Goal: Transaction & Acquisition: Purchase product/service

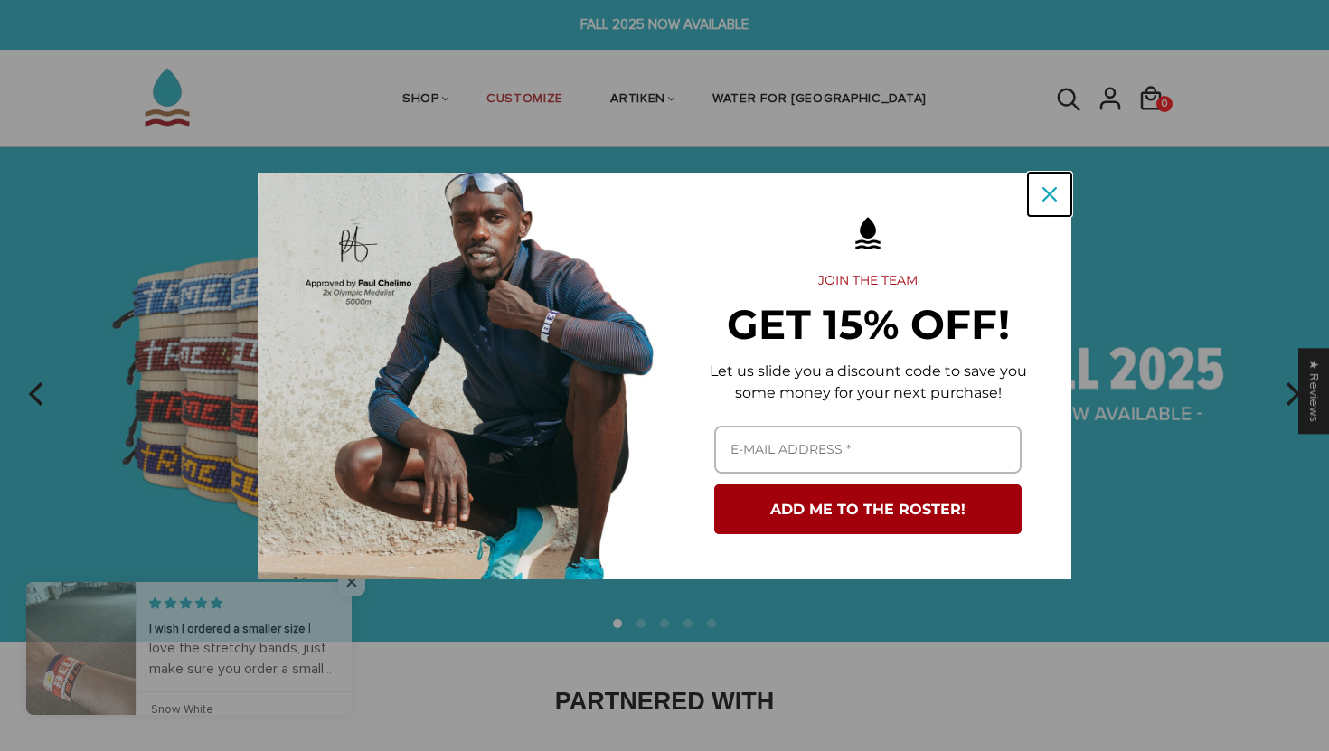
click at [1048, 194] on icon "close icon" at bounding box center [1050, 194] width 14 height 14
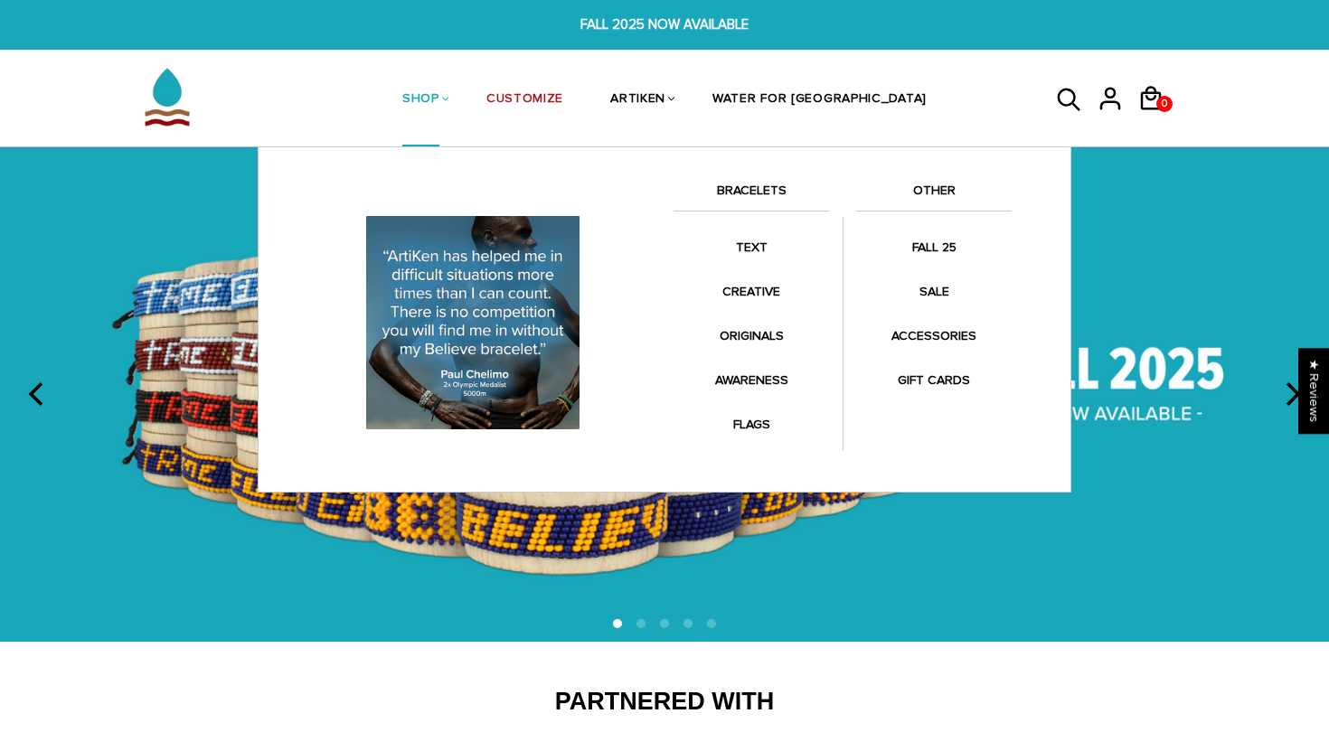
click at [771, 186] on link "BRACELETS" at bounding box center [752, 195] width 156 height 31
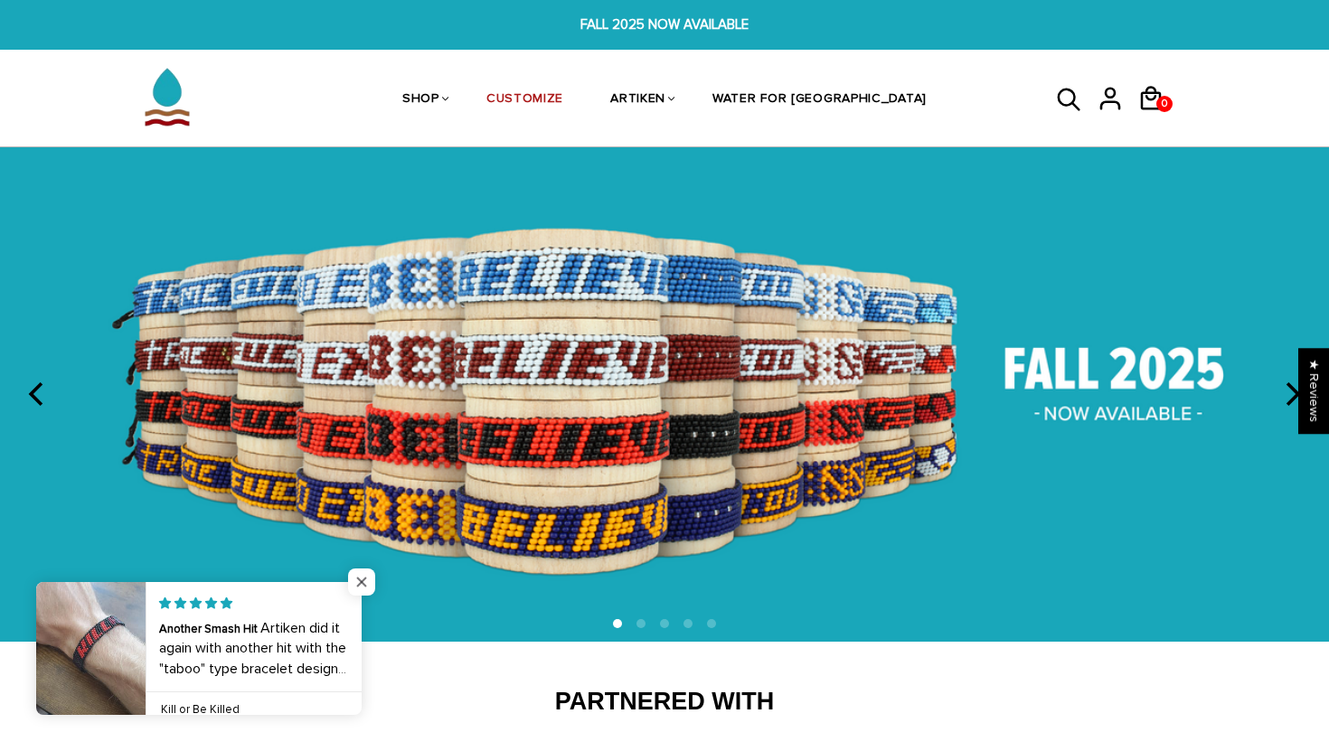
click at [366, 572] on span "Close popup widget" at bounding box center [361, 582] width 27 height 27
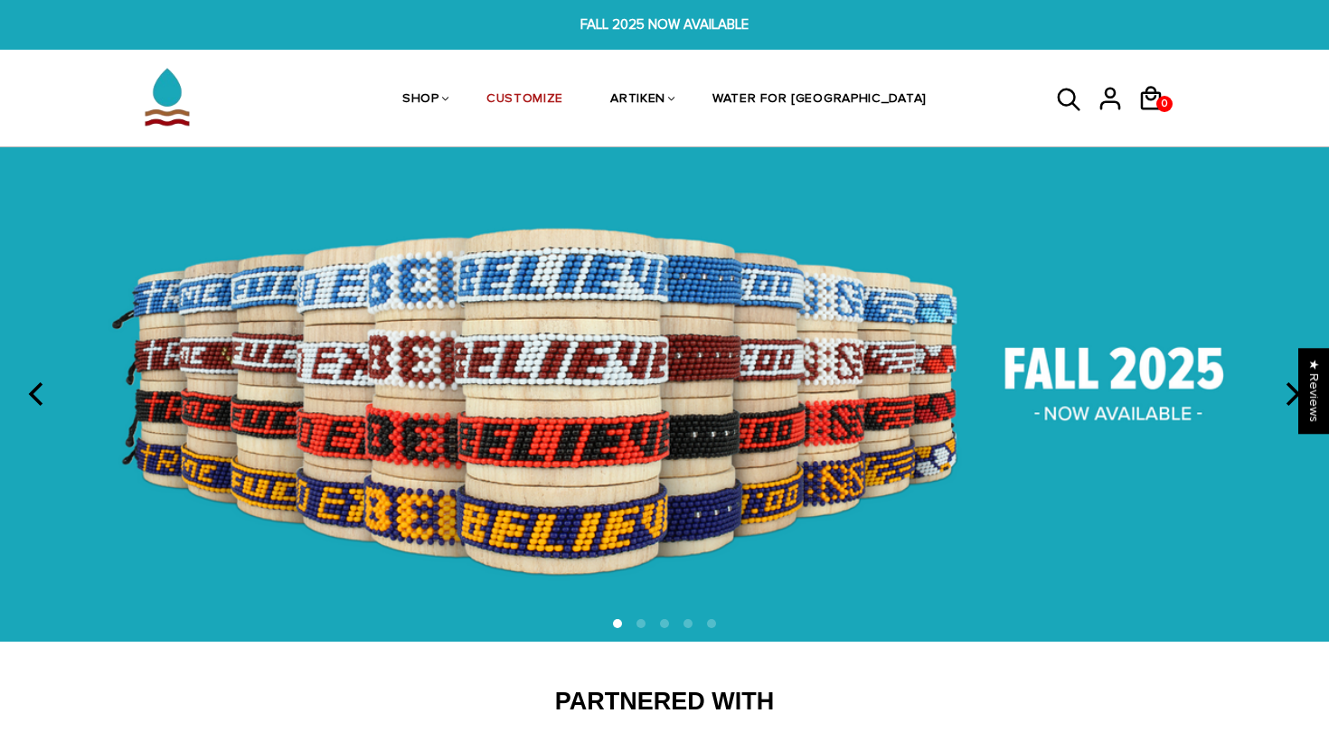
click at [1063, 79] on icon at bounding box center [1069, 100] width 27 height 43
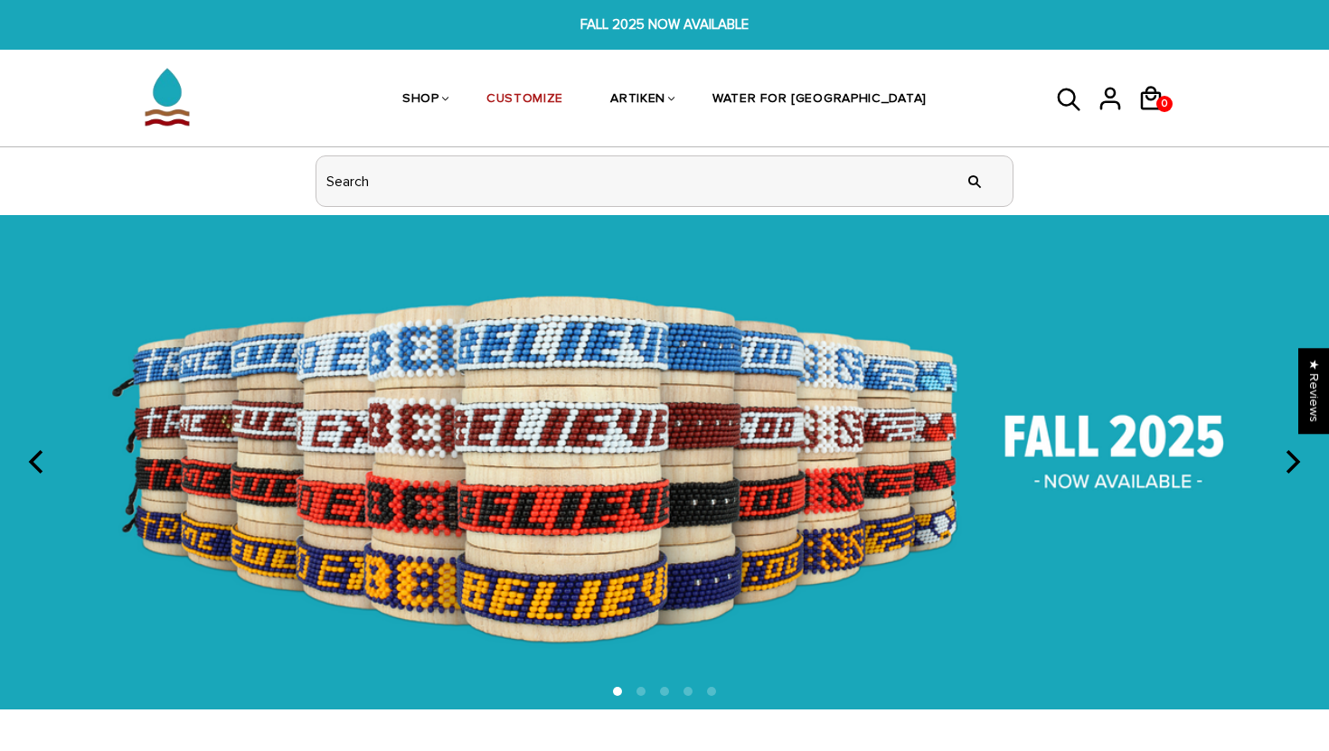
click at [742, 175] on input "header search" at bounding box center [665, 181] width 696 height 50
type input "fall"
click at [957, 147] on input "" at bounding box center [975, 181] width 36 height 68
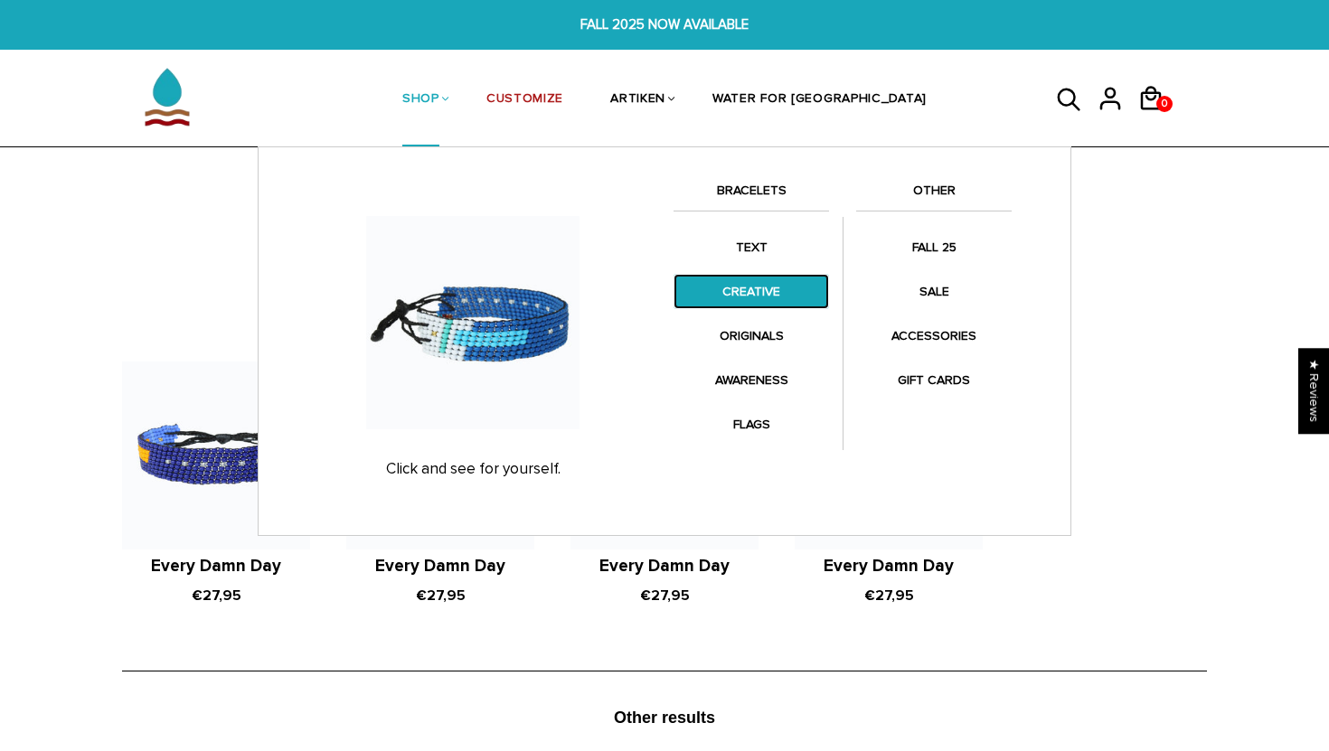
click at [763, 283] on link "CREATIVE" at bounding box center [752, 291] width 156 height 35
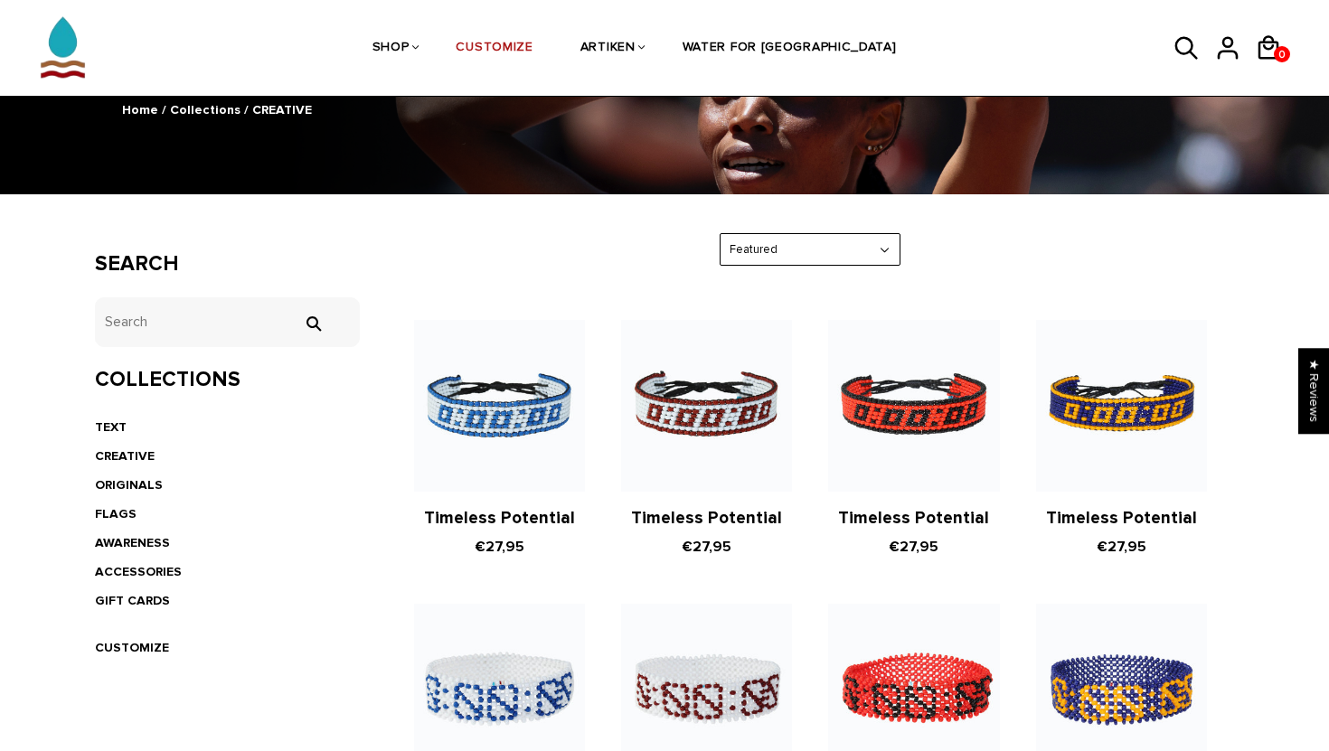
scroll to position [229, 0]
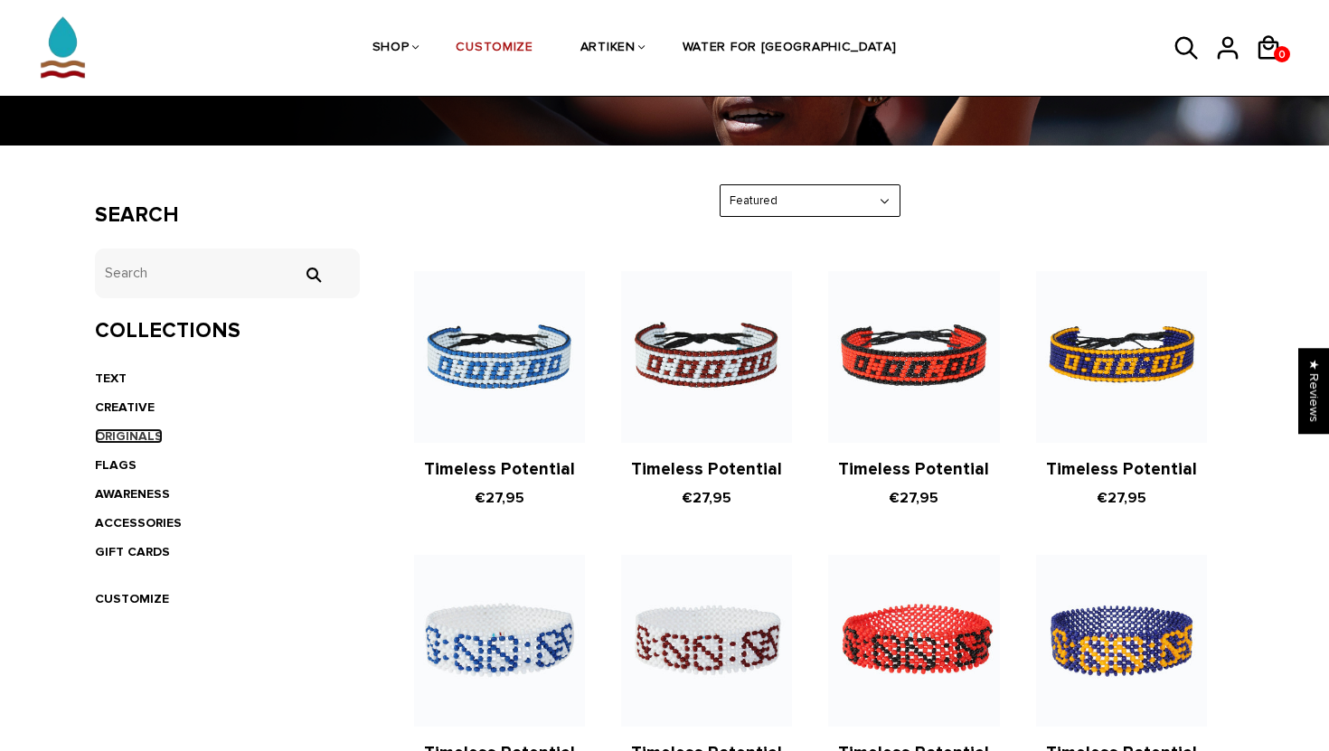
click at [139, 432] on link "ORIGINALS" at bounding box center [129, 436] width 68 height 15
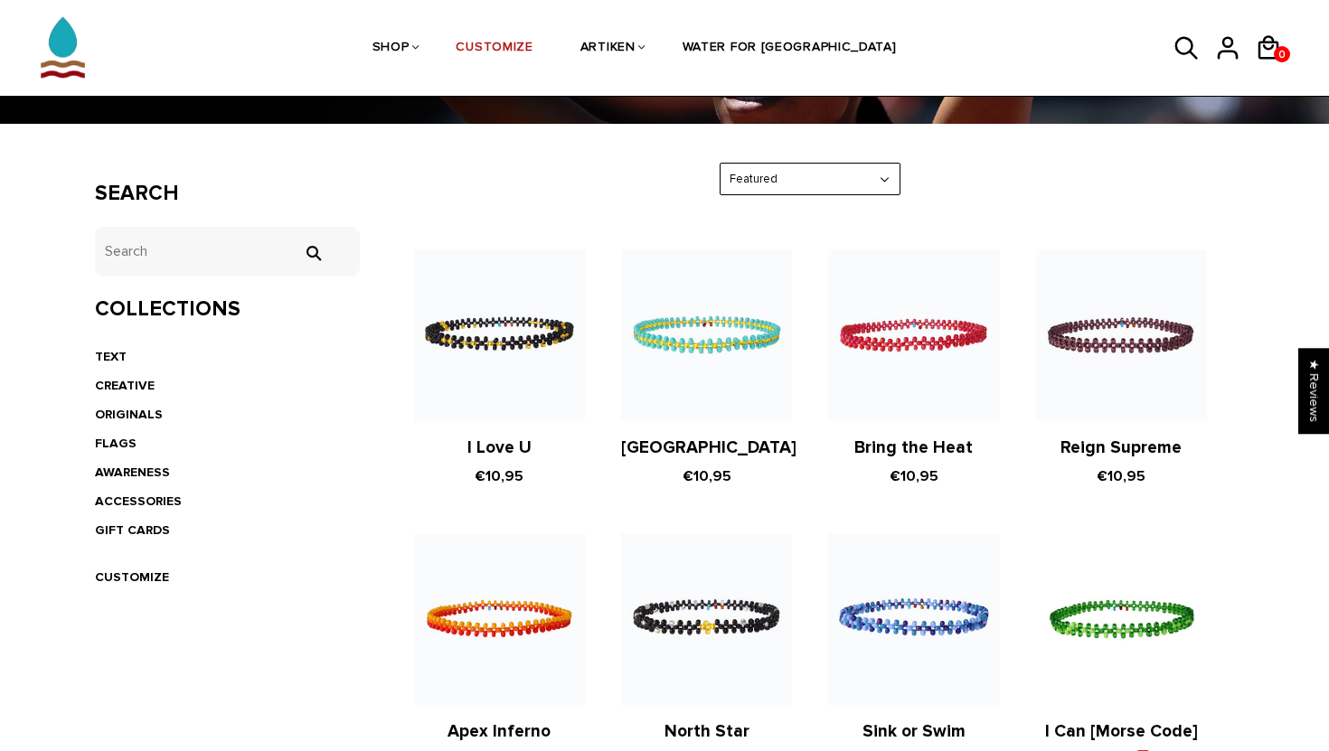
scroll to position [346, 0]
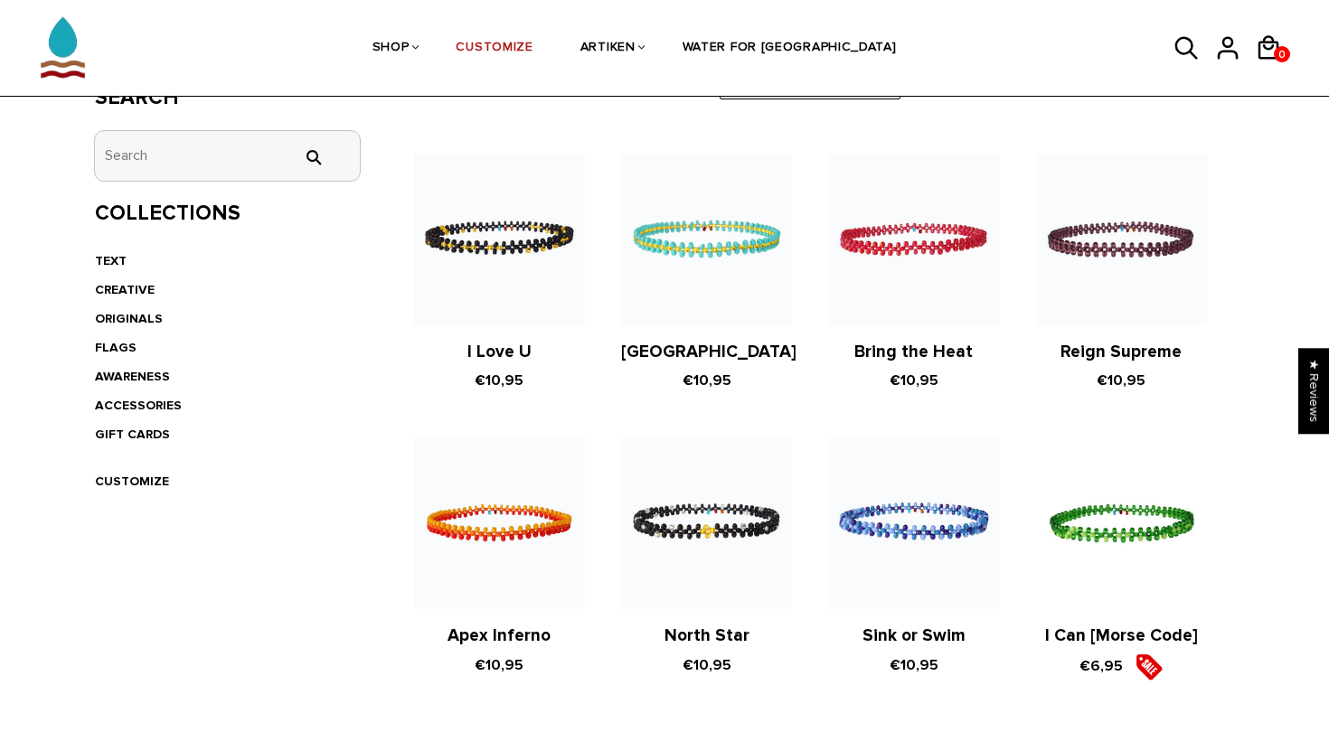
click at [195, 150] on input "tets" at bounding box center [227, 156] width 265 height 50
type input "japan"
click at [295, 149] on input "" at bounding box center [313, 157] width 36 height 16
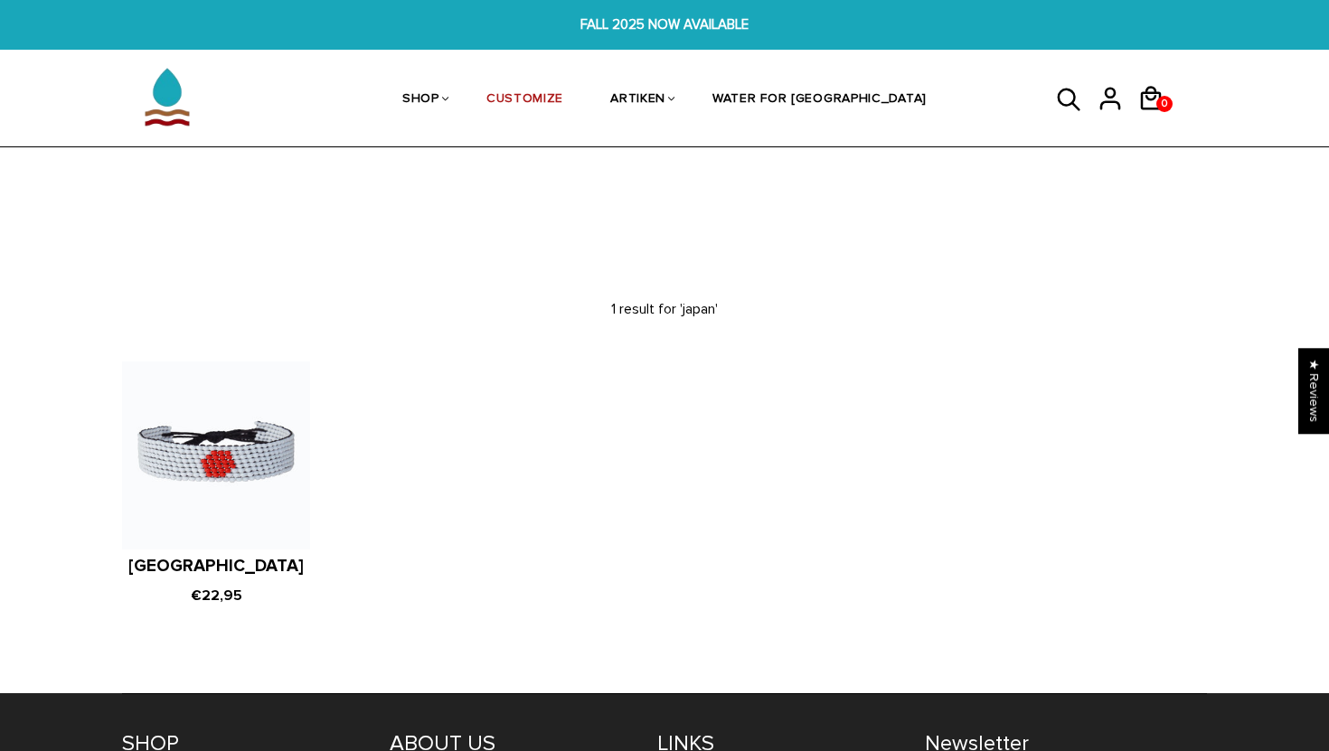
click at [1058, 101] on icon at bounding box center [1068, 99] width 23 height 23
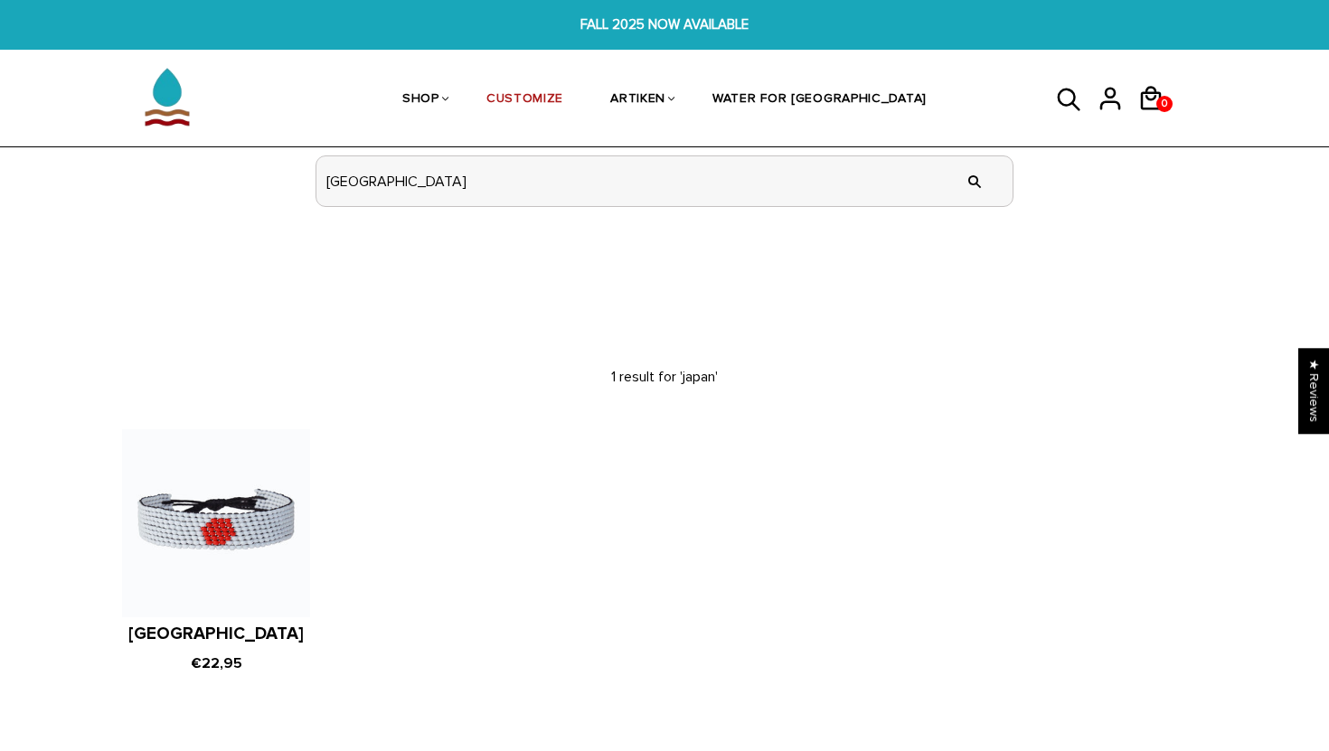
drag, startPoint x: 641, startPoint y: 190, endPoint x: 316, endPoint y: 190, distance: 325.5
click at [321, 190] on input "japan" at bounding box center [665, 181] width 696 height 50
drag, startPoint x: 376, startPoint y: 188, endPoint x: 273, endPoint y: 188, distance: 103.1
click at [273, 188] on section "SHOP BRACELETS TEXT Inspirational fuel for maximum growth. CREATIVE Click and s…" at bounding box center [664, 110] width 1329 height 213
type input "fall seven times"
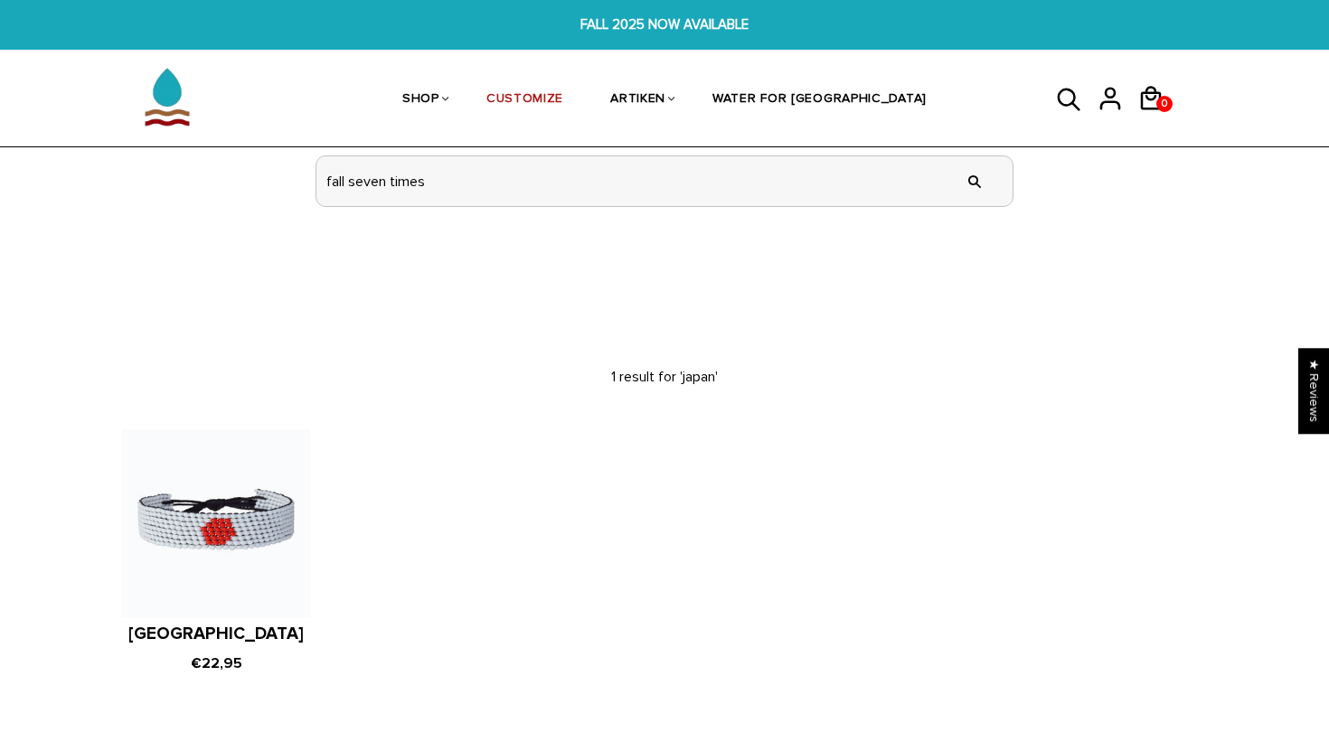
click at [957, 147] on input "" at bounding box center [975, 181] width 36 height 68
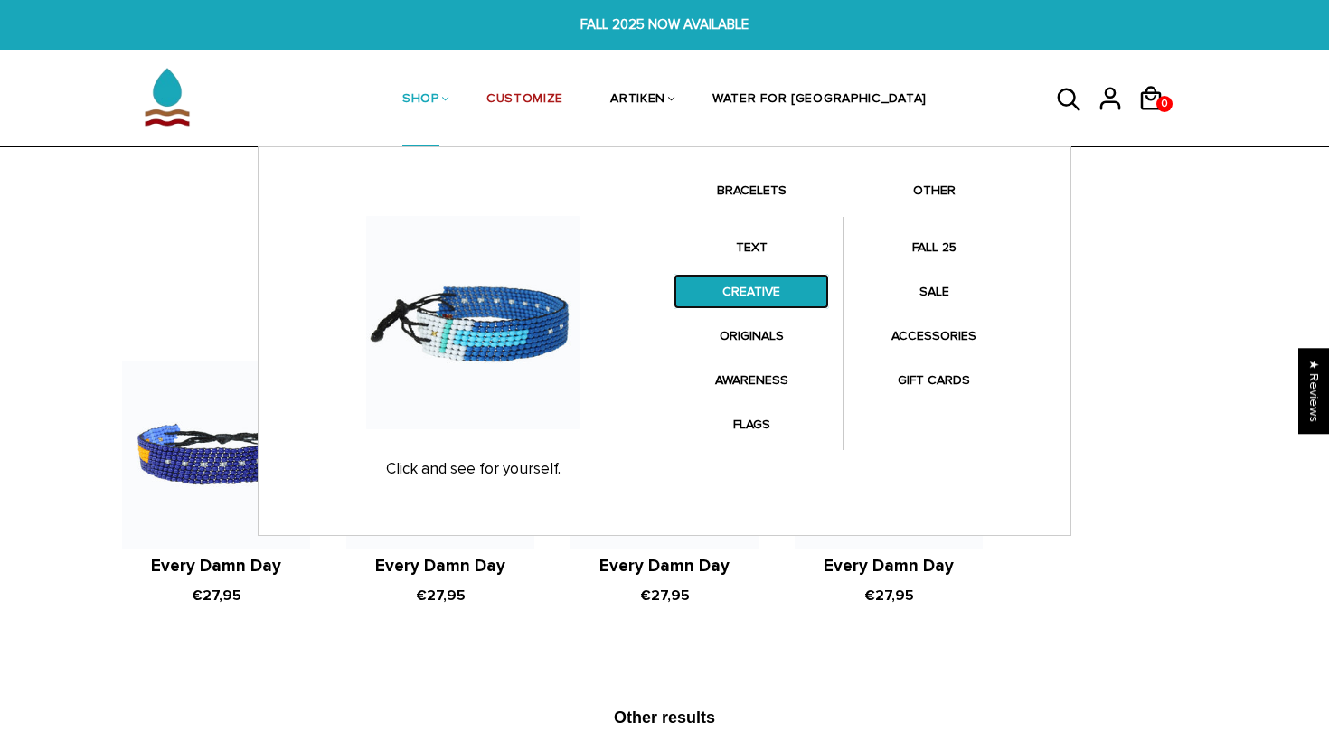
click at [750, 284] on link "CREATIVE" at bounding box center [752, 291] width 156 height 35
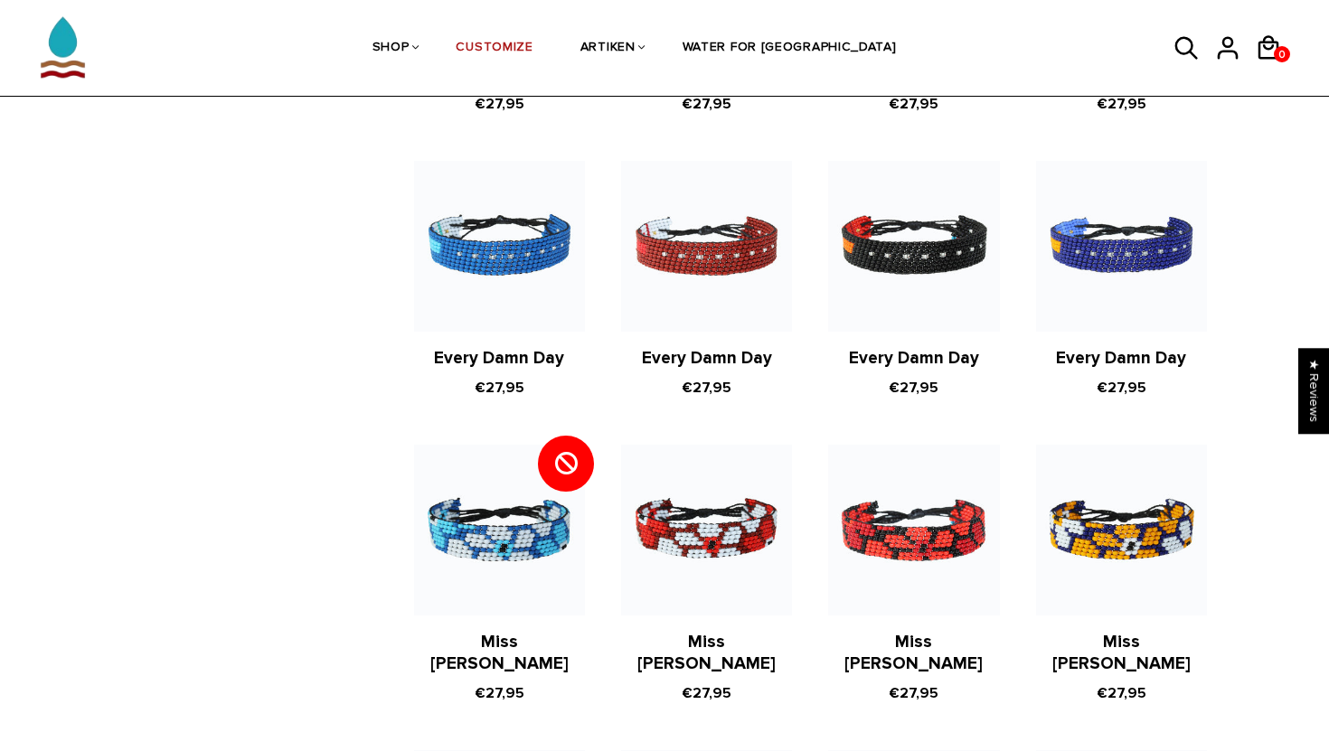
scroll to position [909, 0]
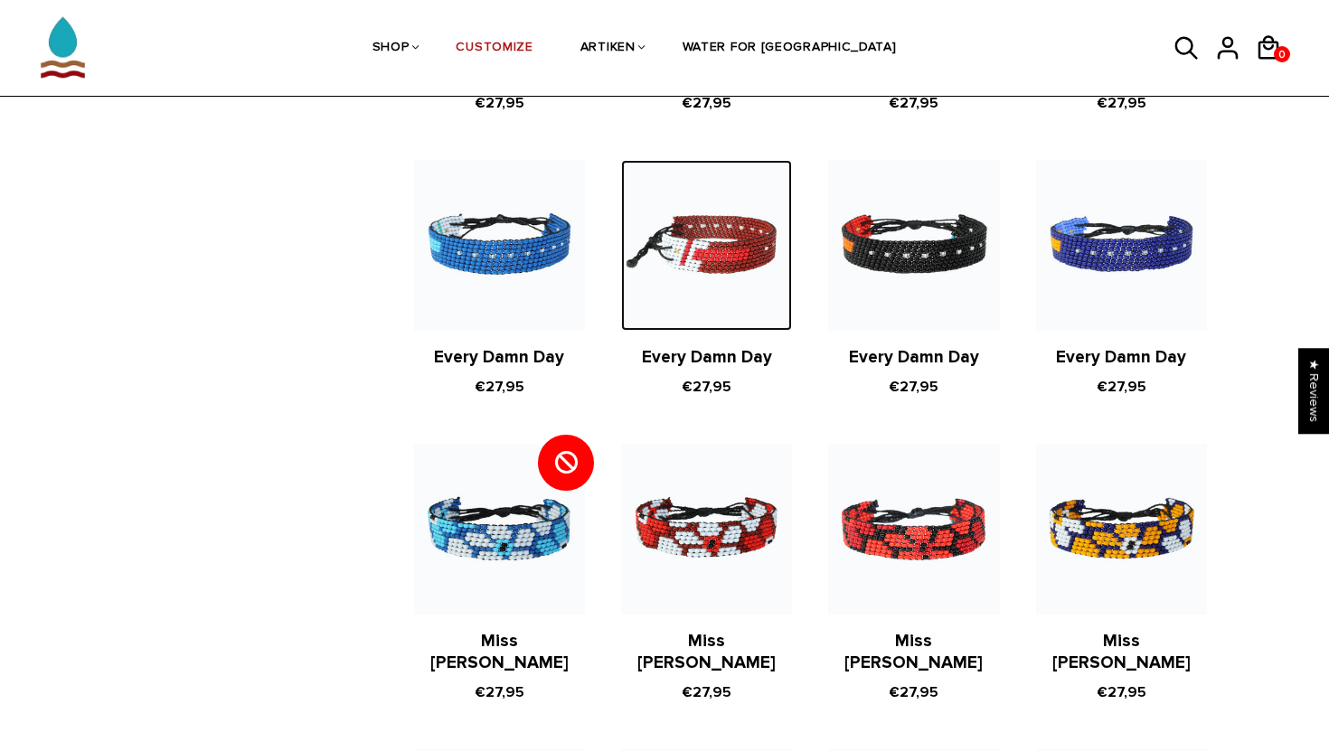
click at [704, 264] on img at bounding box center [706, 245] width 171 height 171
